Goal: Task Accomplishment & Management: Use online tool/utility

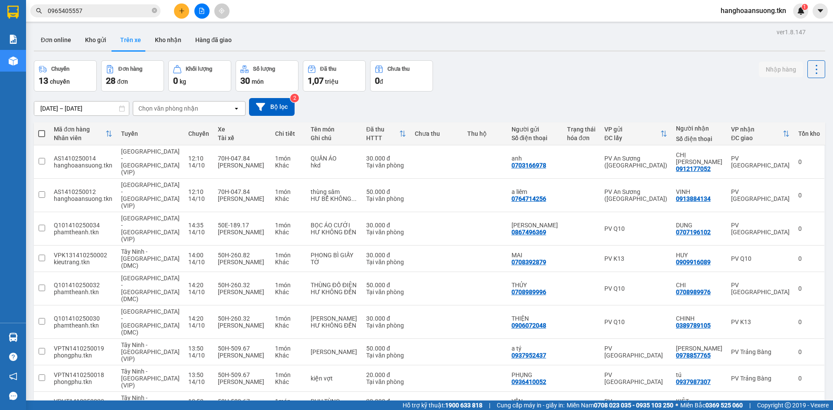
click at [180, 10] on icon "plus" at bounding box center [182, 11] width 6 height 6
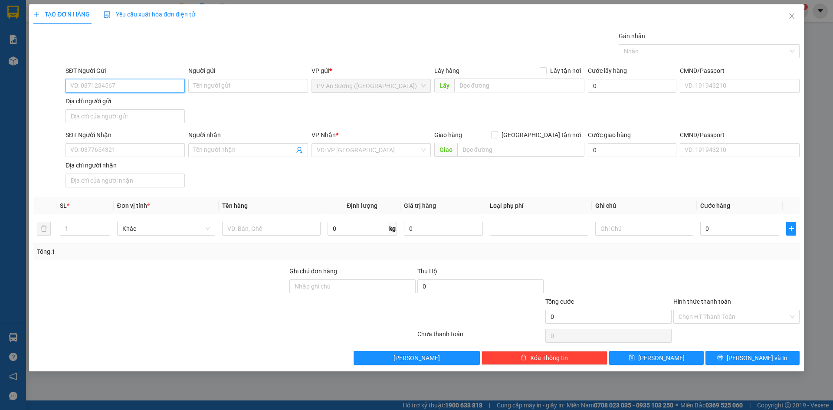
click at [120, 84] on input "SĐT Người Gửi" at bounding box center [125, 86] width 119 height 14
type input "0778549520"
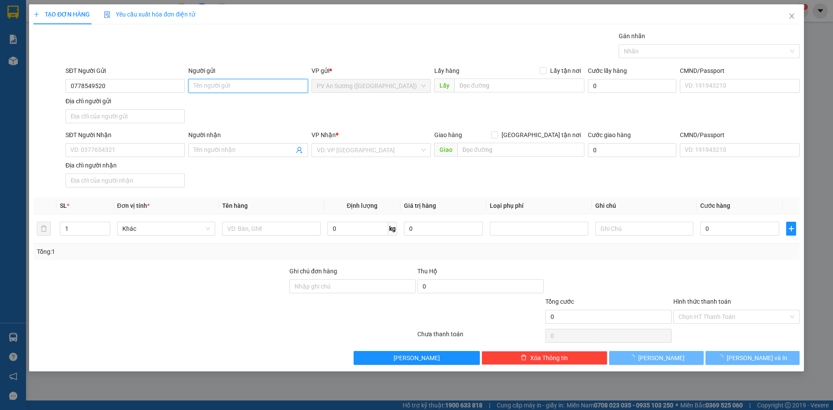
click at [246, 88] on input "Người gửi" at bounding box center [247, 86] width 119 height 14
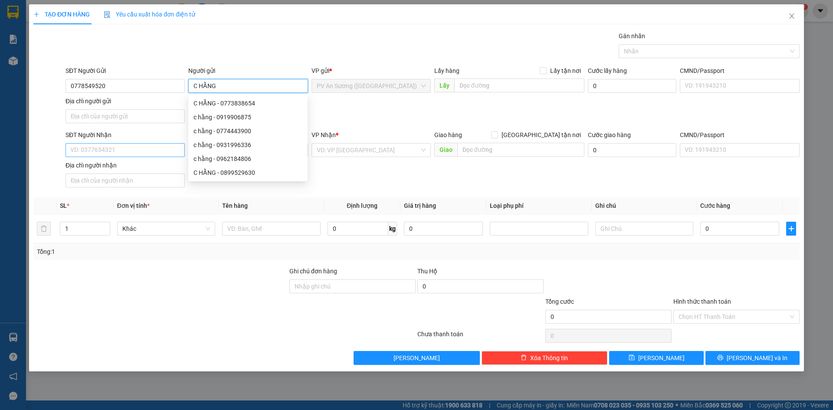
type input "C HẰNG"
click at [117, 155] on input "SĐT Người Nhận" at bounding box center [125, 150] width 119 height 14
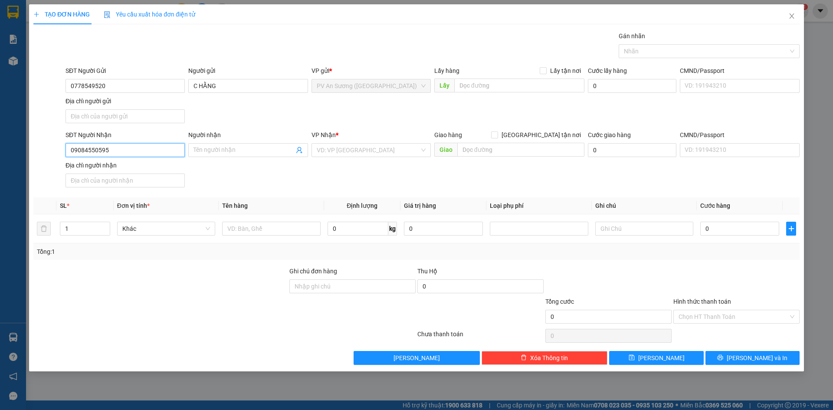
click at [80, 149] on input "09084550595" at bounding box center [125, 150] width 119 height 14
type input "0984550595"
click at [246, 157] on div "Người nhận Tên người nhận" at bounding box center [247, 145] width 119 height 30
click at [261, 148] on input "Người nhận" at bounding box center [243, 150] width 100 height 10
type input "C THẢI"
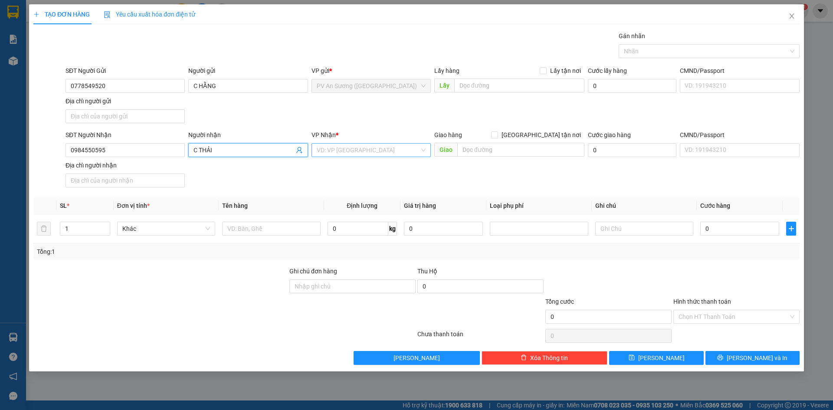
drag, startPoint x: 261, startPoint y: 148, endPoint x: 387, endPoint y: 156, distance: 126.1
click at [387, 156] on input "search" at bounding box center [368, 150] width 103 height 13
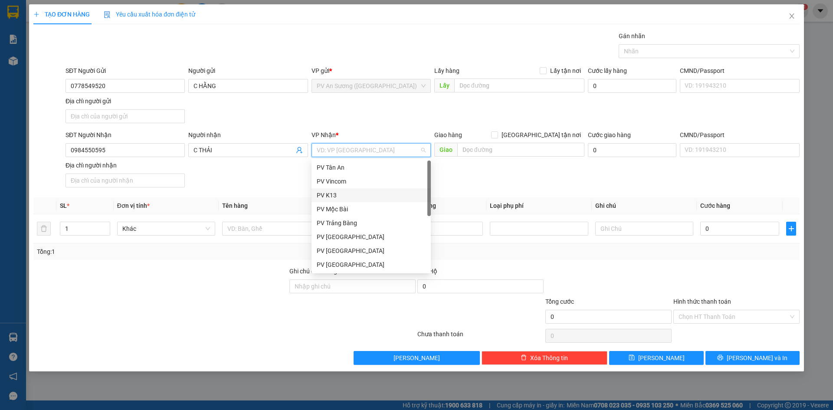
click at [341, 198] on div "PV K13" at bounding box center [371, 195] width 109 height 10
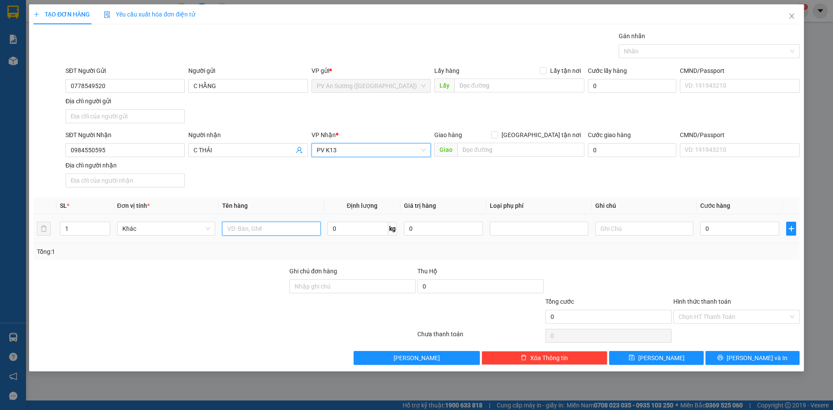
click at [277, 235] on input "text" at bounding box center [271, 229] width 98 height 14
type input "BỊCH"
click at [739, 236] on div "0" at bounding box center [739, 228] width 79 height 17
click at [737, 229] on input "0" at bounding box center [739, 229] width 79 height 14
type input "2"
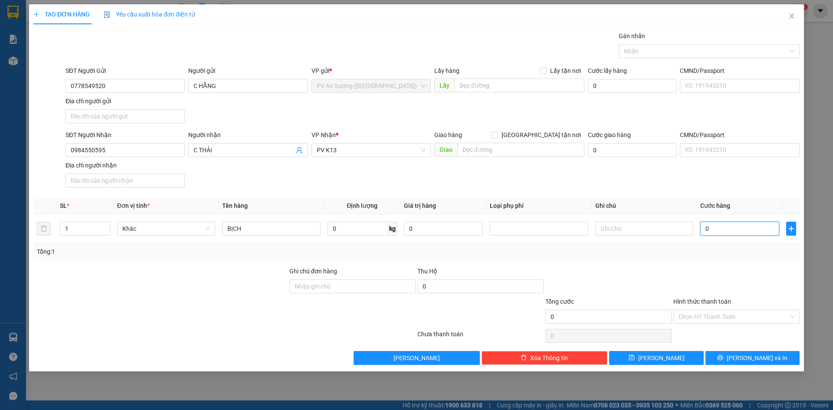
type input "2"
type input "20"
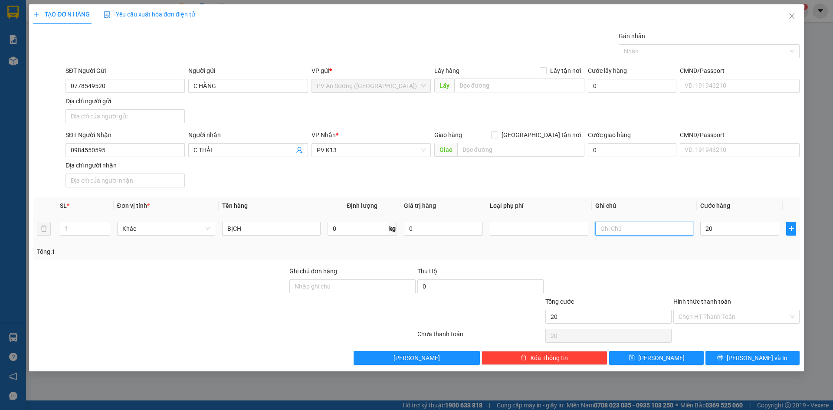
type input "20.000"
click at [639, 224] on input "text" at bounding box center [644, 229] width 98 height 14
type input "HƯ KHÔNG ĐỀN"
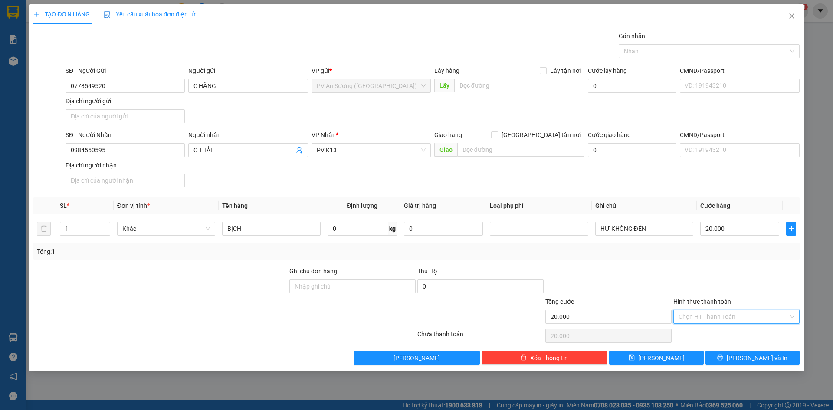
click at [715, 316] on input "Hình thức thanh toán" at bounding box center [734, 316] width 110 height 13
click at [715, 333] on div "Tại văn phòng" at bounding box center [737, 334] width 116 height 10
type input "0"
click at [726, 352] on button "[PERSON_NAME] và In" at bounding box center [752, 358] width 94 height 14
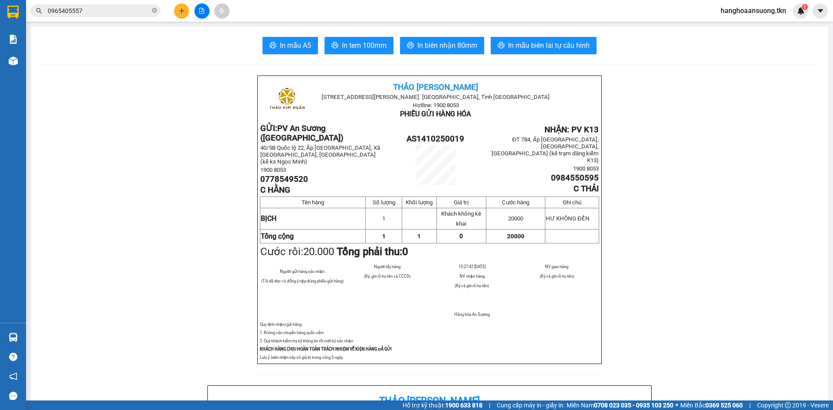
drag, startPoint x: 789, startPoint y: 112, endPoint x: 658, endPoint y: 120, distance: 131.2
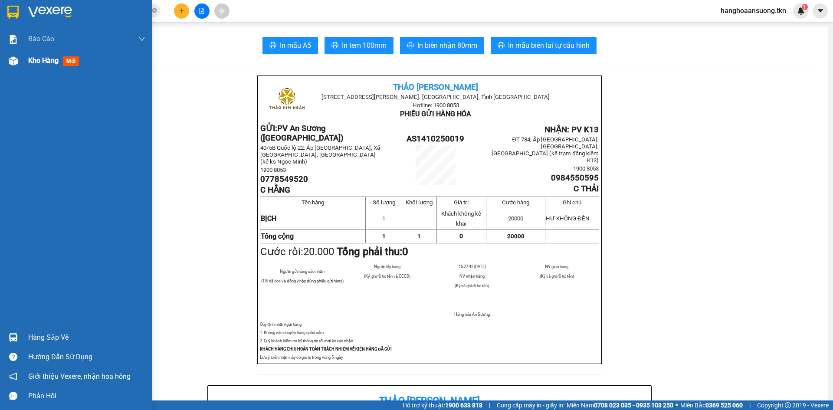
click at [0, 59] on div "Kho hàng mới" at bounding box center [76, 61] width 152 height 22
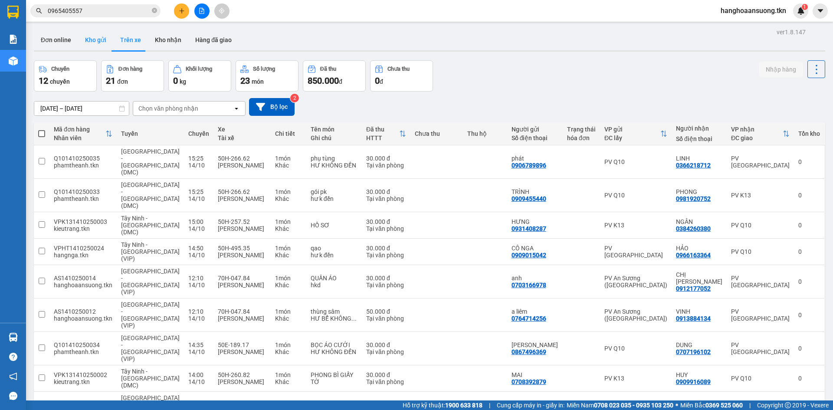
click at [82, 42] on button "Kho gửi" at bounding box center [95, 40] width 35 height 21
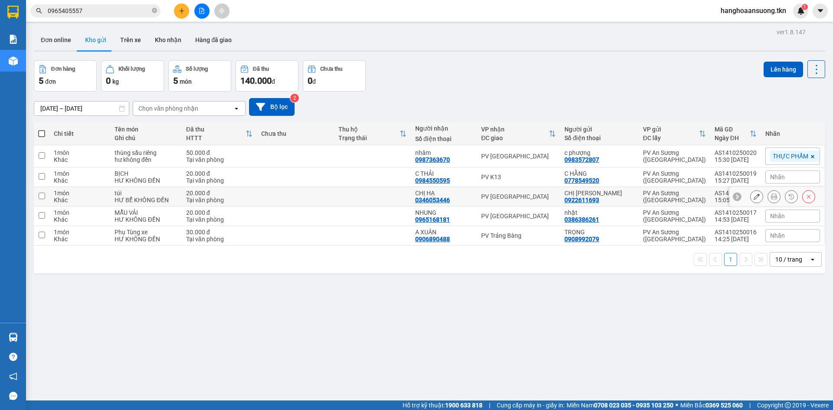
click at [468, 193] on div "CHỊ HẠ" at bounding box center [443, 193] width 57 height 7
checkbox input "true"
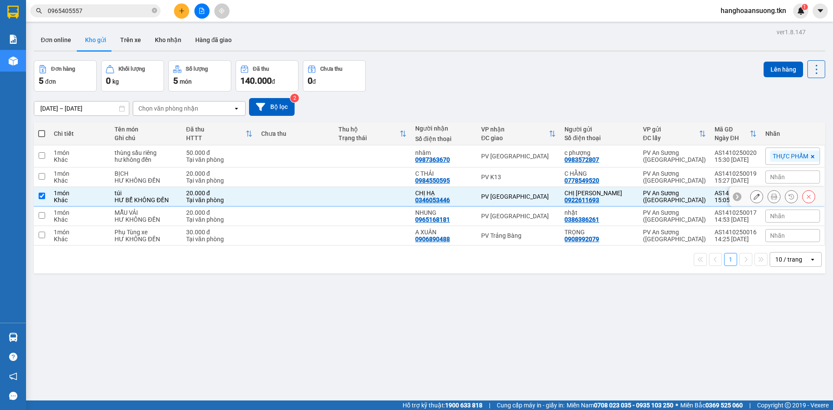
click at [460, 218] on div "NHUNG 0965168181" at bounding box center [443, 216] width 57 height 14
checkbox input "true"
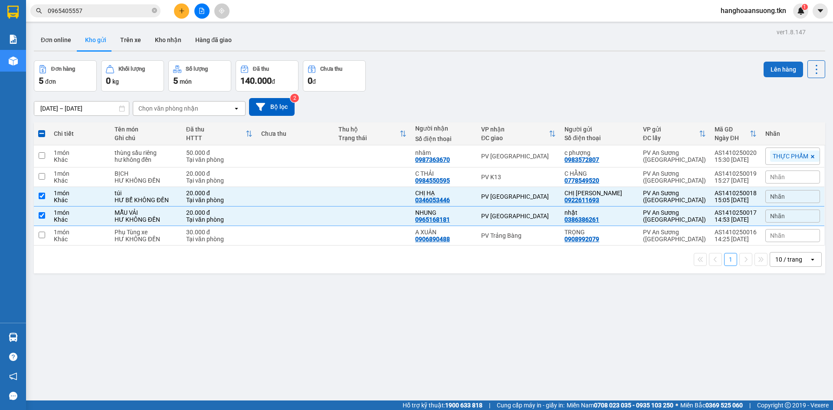
click at [782, 73] on button "Lên hàng" at bounding box center [783, 70] width 39 height 16
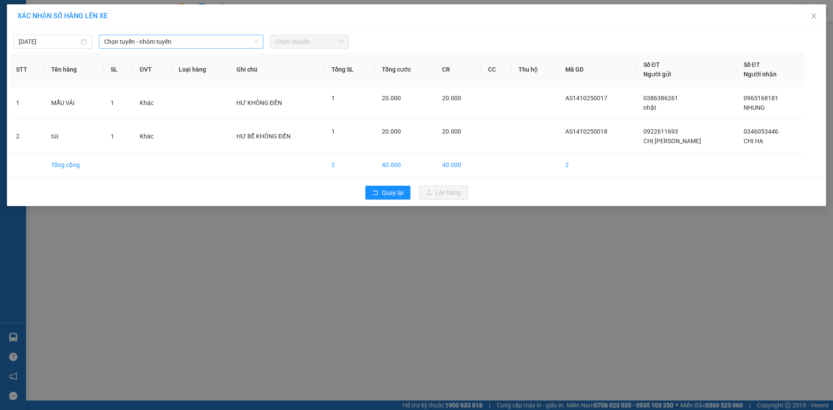
click at [161, 37] on span "Chọn tuyến - nhóm tuyến" at bounding box center [181, 41] width 154 height 13
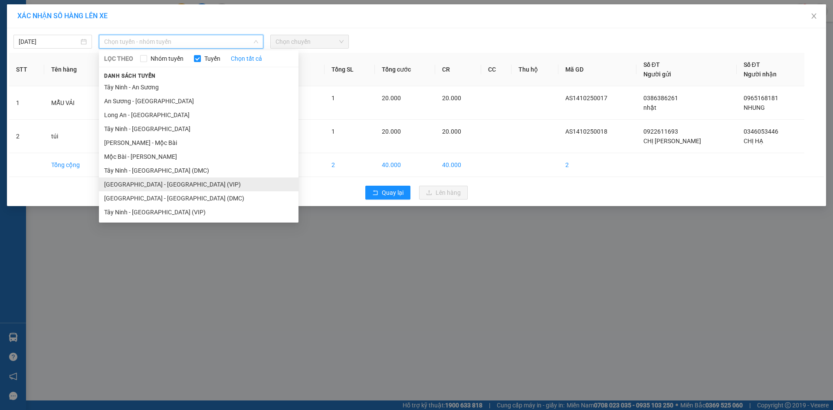
click at [135, 185] on li "[GEOGRAPHIC_DATA] - [GEOGRAPHIC_DATA] (VIP)" at bounding box center [199, 184] width 200 height 14
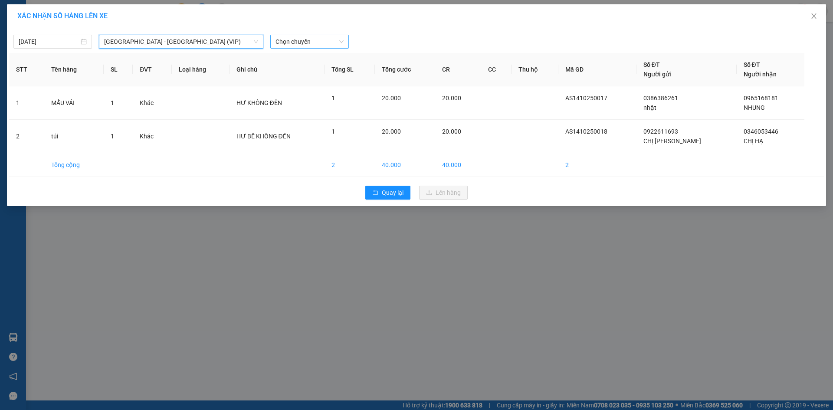
click at [312, 47] on span "Chọn chuyến" at bounding box center [309, 41] width 68 height 13
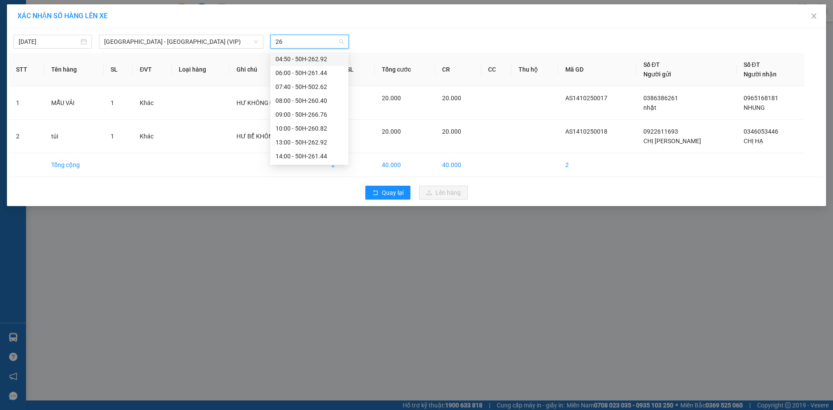
type input "260"
click at [312, 91] on div "15:00 - 50H-260.40" at bounding box center [309, 87] width 68 height 10
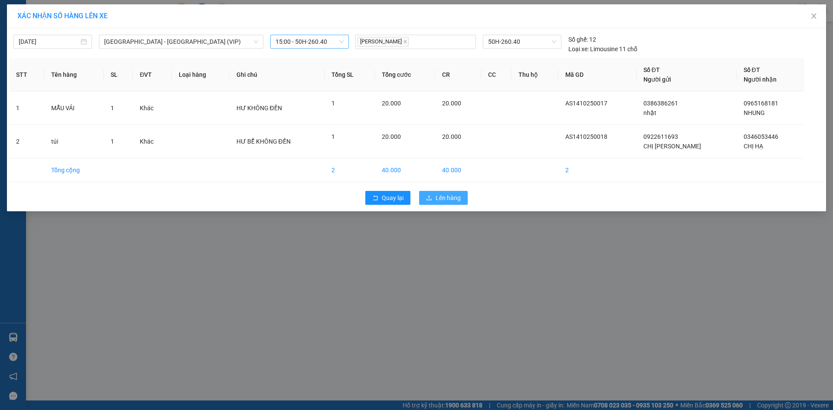
click at [454, 196] on span "Lên hàng" at bounding box center [448, 198] width 25 height 10
